Goal: Browse casually: Explore the website without a specific task or goal

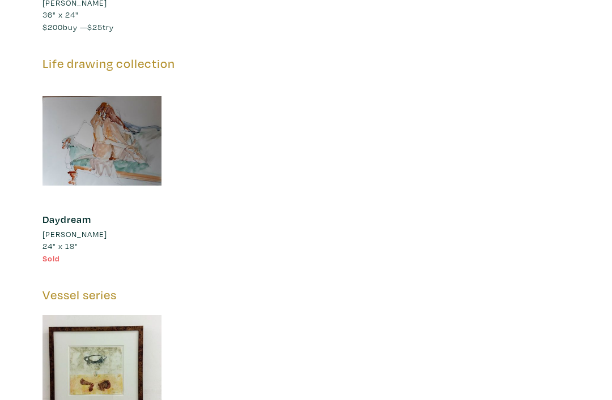
scroll to position [1364, 0]
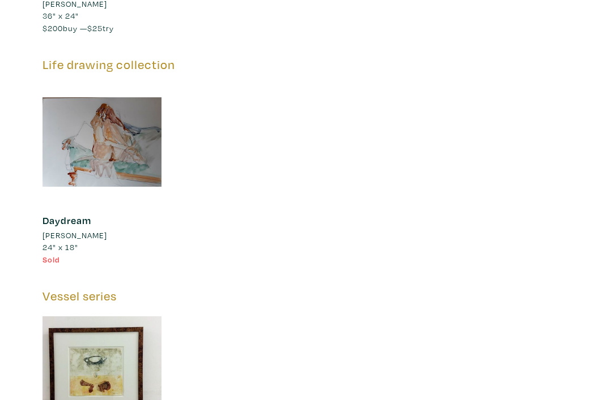
click at [109, 116] on div at bounding box center [101, 142] width 119 height 119
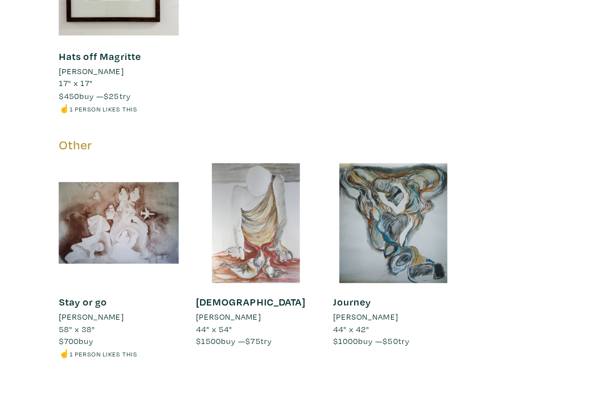
scroll to position [1759, 0]
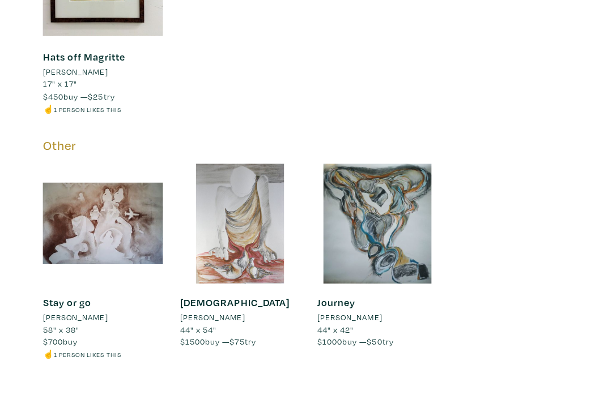
click at [117, 195] on div at bounding box center [101, 222] width 119 height 119
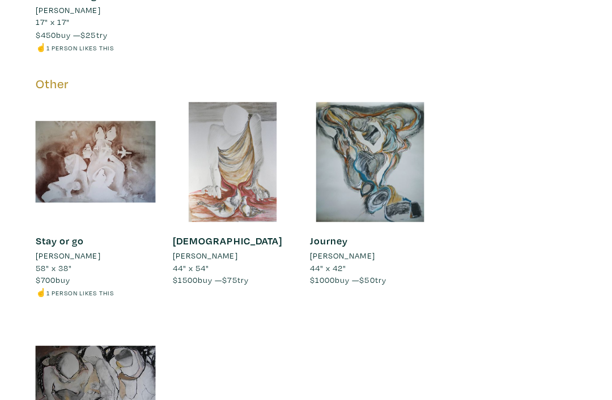
scroll to position [1822, 0]
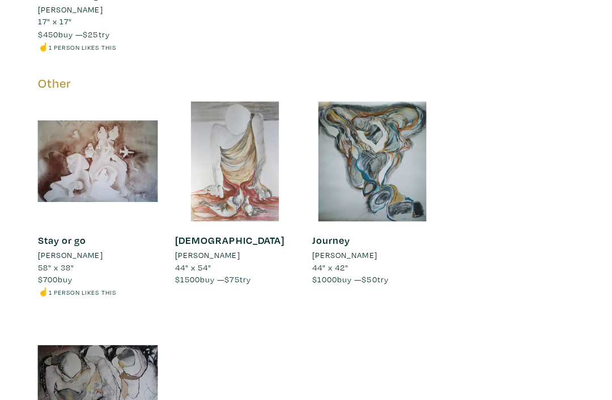
click at [373, 139] on div at bounding box center [373, 160] width 119 height 119
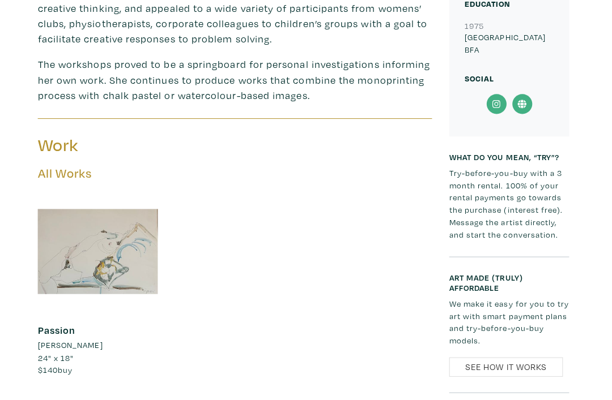
scroll to position [562, 0]
click at [79, 238] on div at bounding box center [101, 249] width 119 height 119
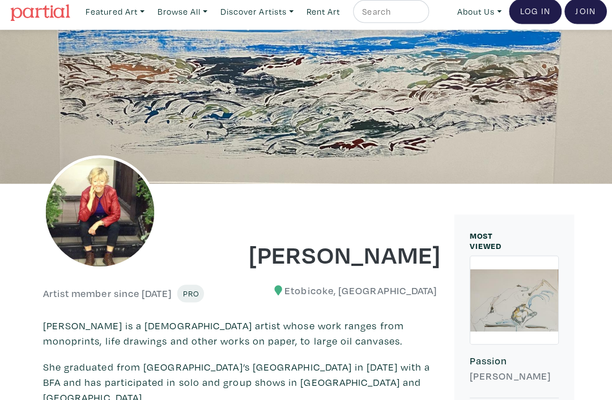
scroll to position [0, 0]
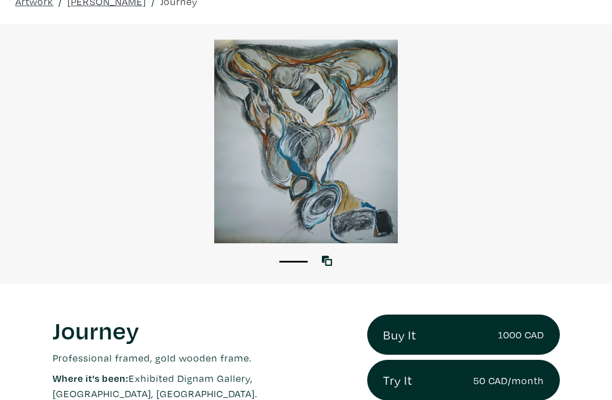
scroll to position [57, 0]
